Goal: Task Accomplishment & Management: Manage account settings

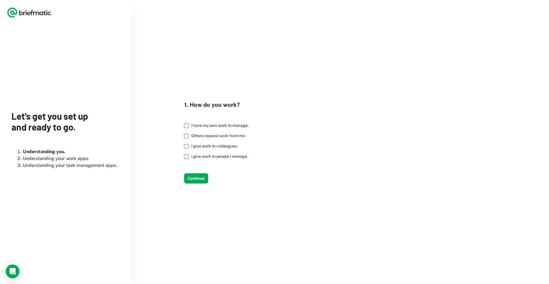
click at [215, 146] on span "I give work to colleagues." at bounding box center [214, 146] width 47 height 5
click at [215, 157] on span "I give work to people I manage." at bounding box center [219, 156] width 57 height 5
click at [195, 147] on span "I give work to colleagues." at bounding box center [214, 146] width 47 height 5
click at [197, 175] on button "Continue" at bounding box center [196, 178] width 24 height 10
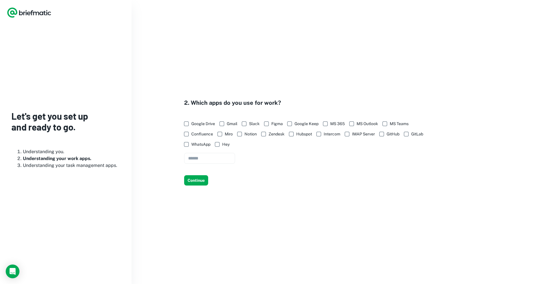
click at [197, 124] on span "Google Drive" at bounding box center [203, 123] width 24 height 6
click at [227, 124] on span "Gmail" at bounding box center [232, 123] width 11 height 6
click at [205, 144] on span "WhatsApp" at bounding box center [200, 144] width 19 height 6
click at [201, 177] on button "Continue" at bounding box center [196, 180] width 24 height 10
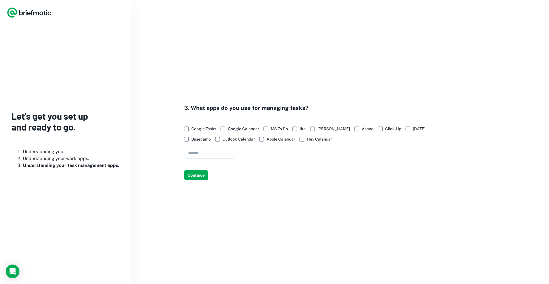
click at [257, 129] on span "Google Calendar" at bounding box center [243, 129] width 31 height 6
click at [205, 128] on span "Google Tasks" at bounding box center [203, 129] width 25 height 6
click at [203, 176] on button "Continue" at bounding box center [196, 175] width 24 height 10
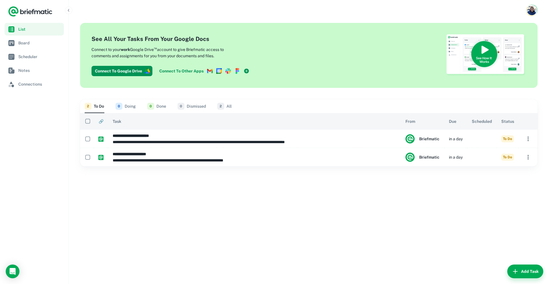
click at [121, 54] on p "Connect to your work Google Drive ™ account to give Briefmatic access to commen…" at bounding box center [168, 51] width 152 height 13
click at [530, 5] on icon "Account button" at bounding box center [532, 10] width 12 height 12
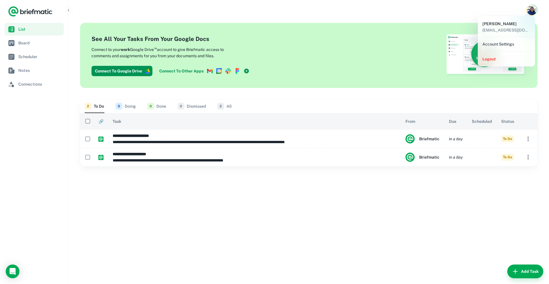
click at [492, 49] on div "Account Settings" at bounding box center [506, 44] width 57 height 14
click at [493, 44] on li "Account Settings" at bounding box center [506, 44] width 53 height 10
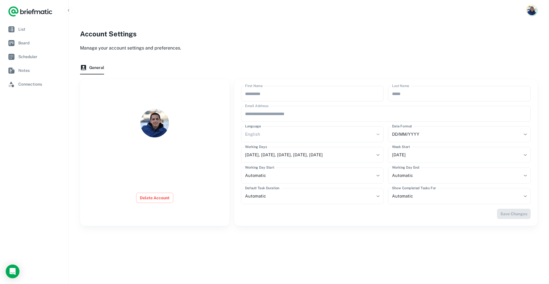
click at [297, 132] on div "English" at bounding box center [312, 134] width 143 height 16
click at [376, 135] on div "English" at bounding box center [312, 134] width 143 height 16
click at [306, 133] on div "English" at bounding box center [312, 134] width 143 height 16
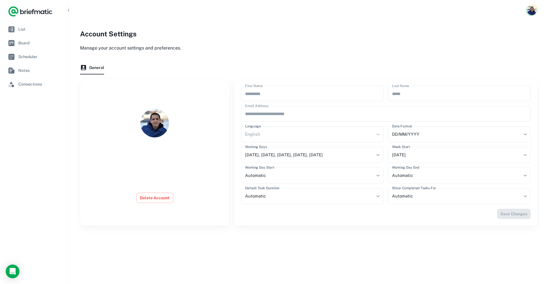
click at [306, 133] on div "English" at bounding box center [312, 134] width 143 height 16
click at [29, 34] on link "List" at bounding box center [34, 29] width 59 height 13
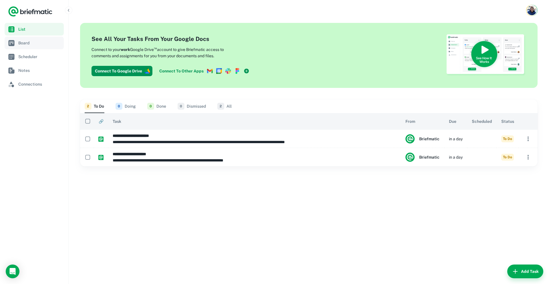
click at [42, 42] on span "Board" at bounding box center [39, 43] width 43 height 6
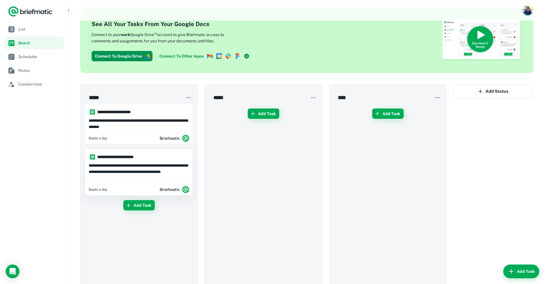
scroll to position [43, 0]
